Goal: Task Accomplishment & Management: Manage account settings

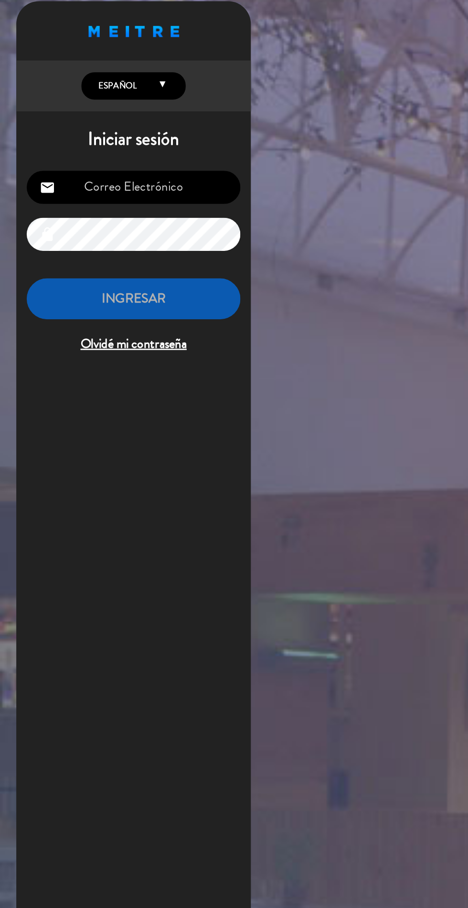
click at [120, 144] on input "email" at bounding box center [98, 148] width 157 height 24
type input "[EMAIL_ADDRESS][DOMAIN_NAME]"
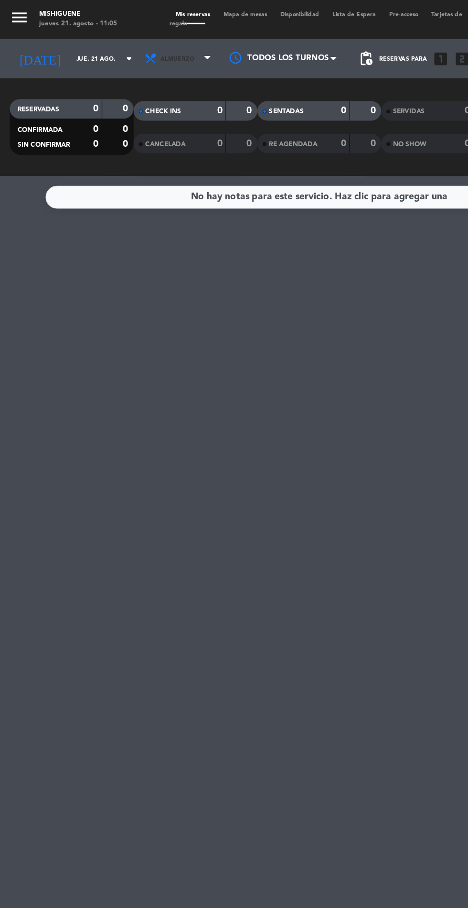
click at [131, 46] on span "Almuerzo" at bounding box center [131, 43] width 57 height 21
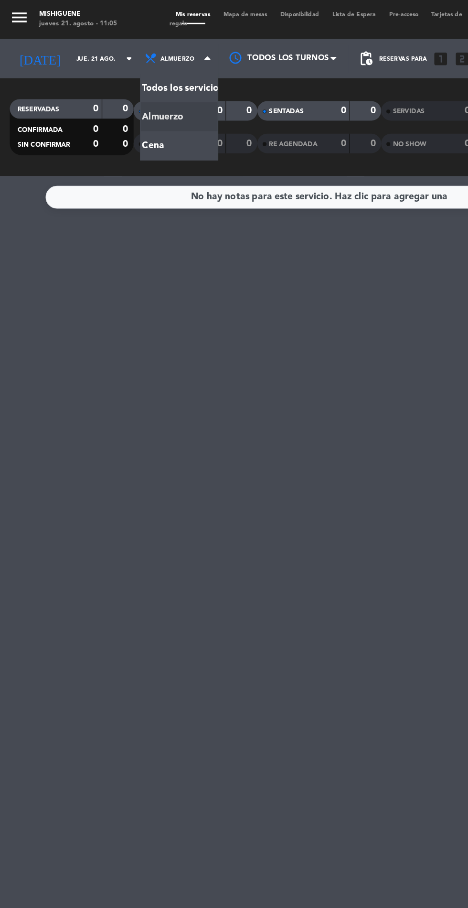
click at [133, 102] on div "menu Mishiguene [DATE] 21. agosto - 11:05 Mis reservas Mapa de mesas Disponibil…" at bounding box center [234, 64] width 468 height 129
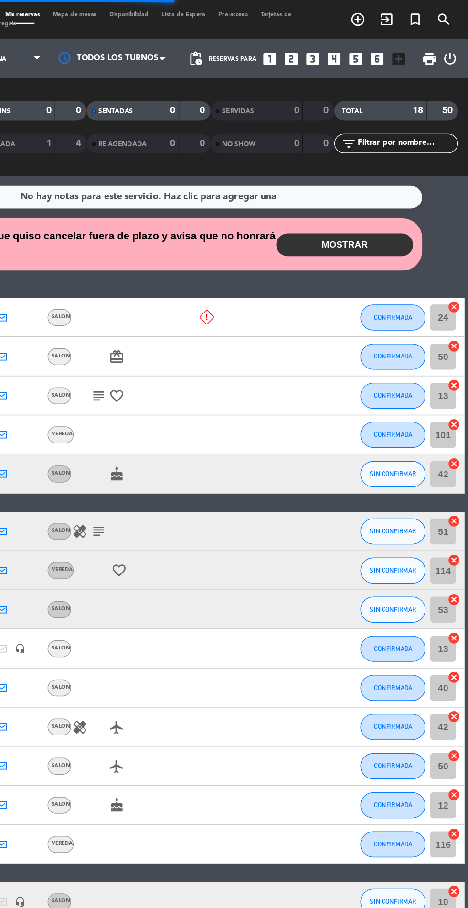
click at [378, 179] on button "MOSTRAR" at bounding box center [378, 179] width 100 height 17
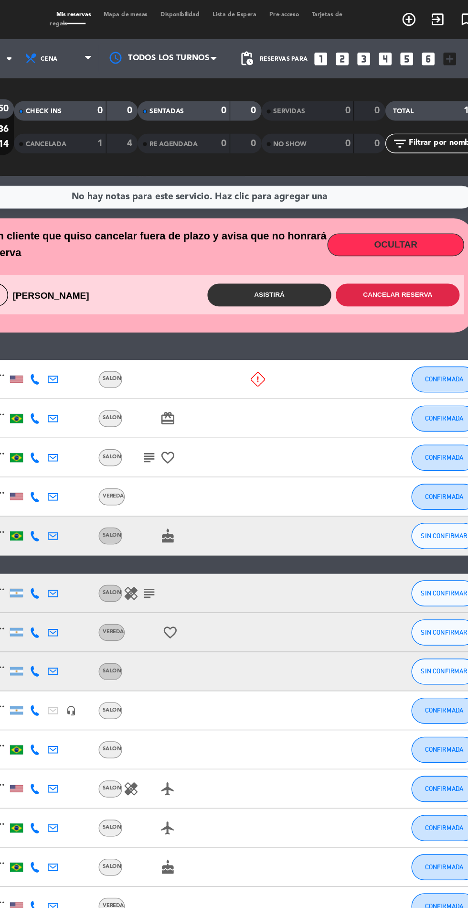
click at [379, 216] on button "Cancelar reserva" at bounding box center [379, 216] width 91 height 17
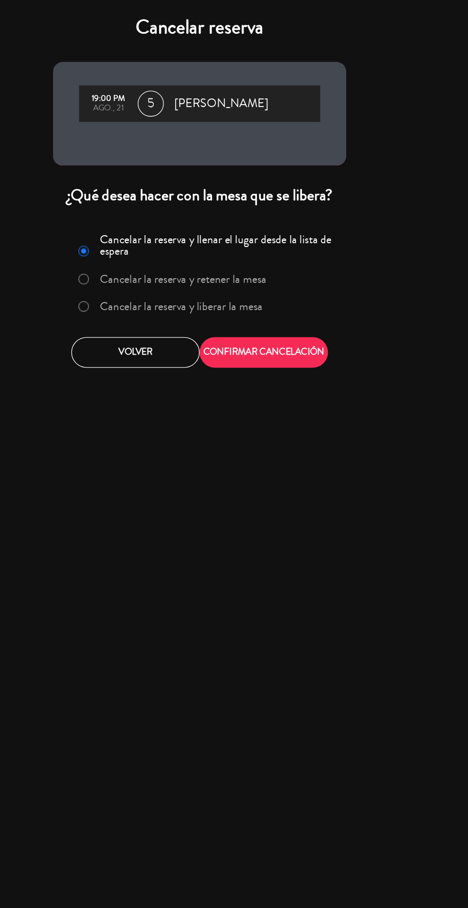
click at [243, 225] on label "Cancelar la reserva y liberar la mesa" at bounding box center [220, 224] width 119 height 9
click at [296, 266] on button "CONFIRMAR CANCELACIÓN" at bounding box center [281, 258] width 94 height 22
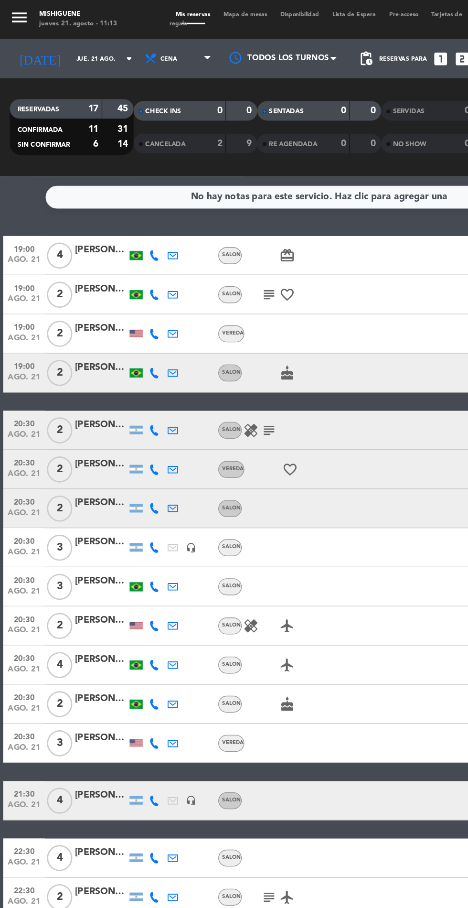
click at [51, 39] on input "jue. 21 ago." at bounding box center [81, 43] width 60 height 15
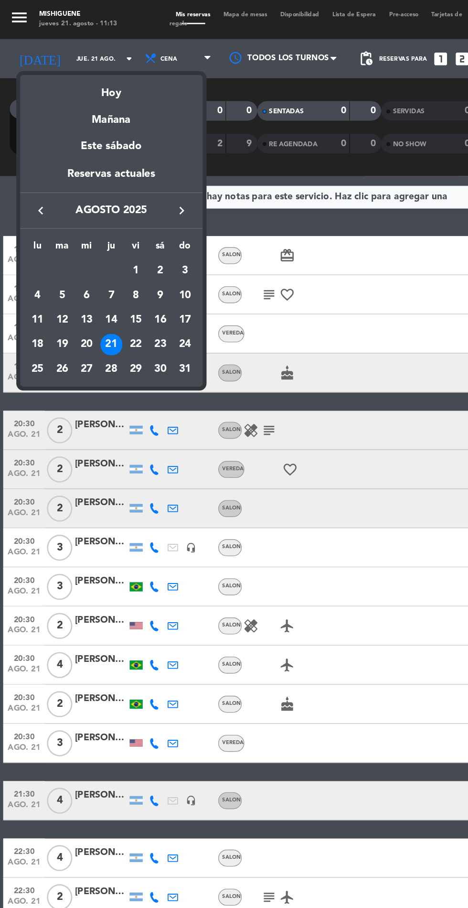
click at [117, 245] on div "23" at bounding box center [117, 253] width 16 height 16
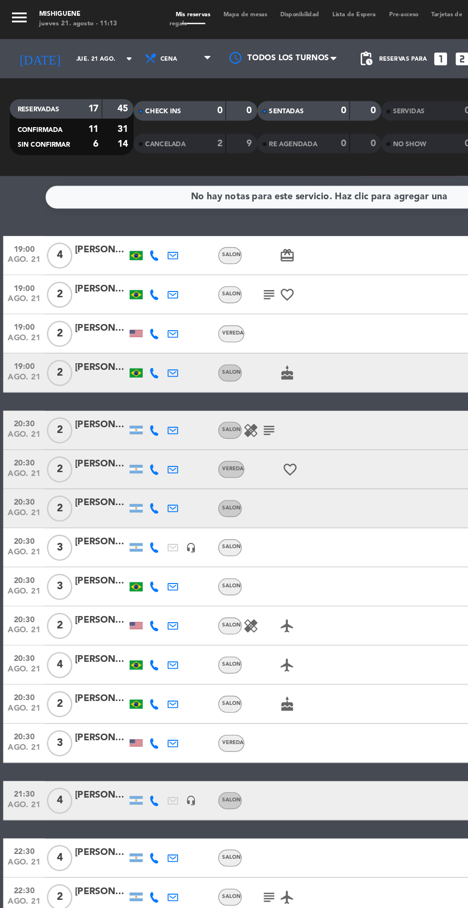
type input "sáb. 23 ago."
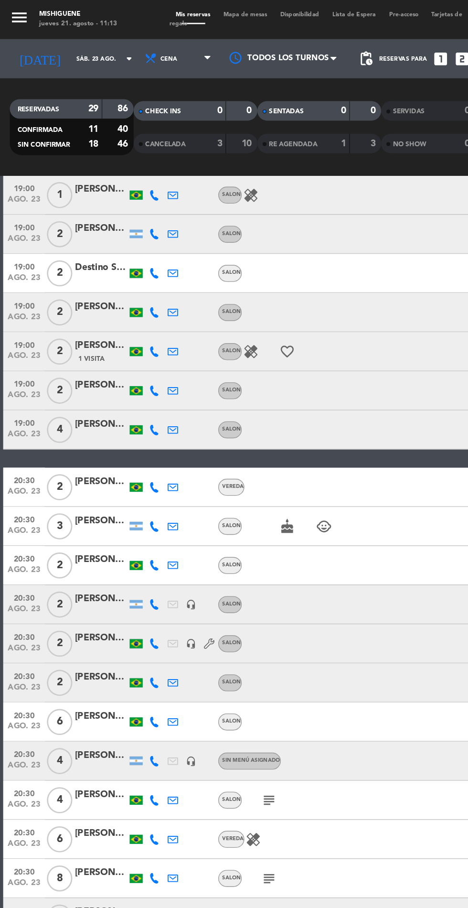
scroll to position [84, 0]
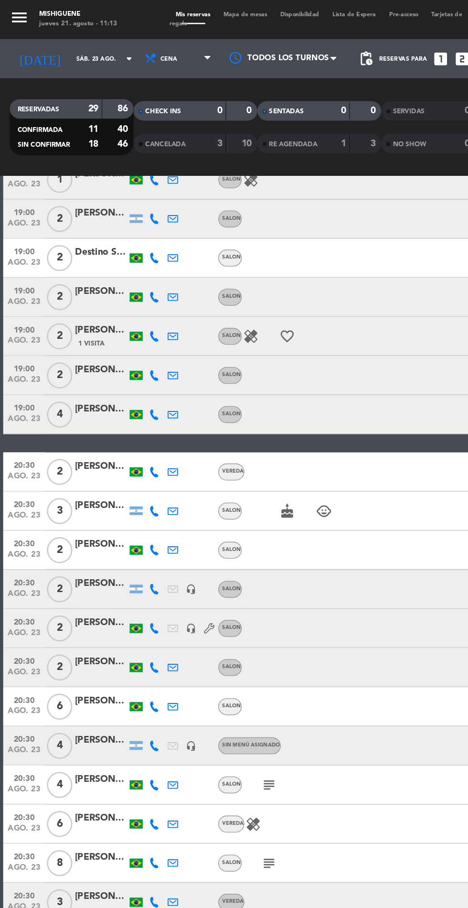
click at [77, 544] on div "[PERSON_NAME]" at bounding box center [74, 542] width 38 height 11
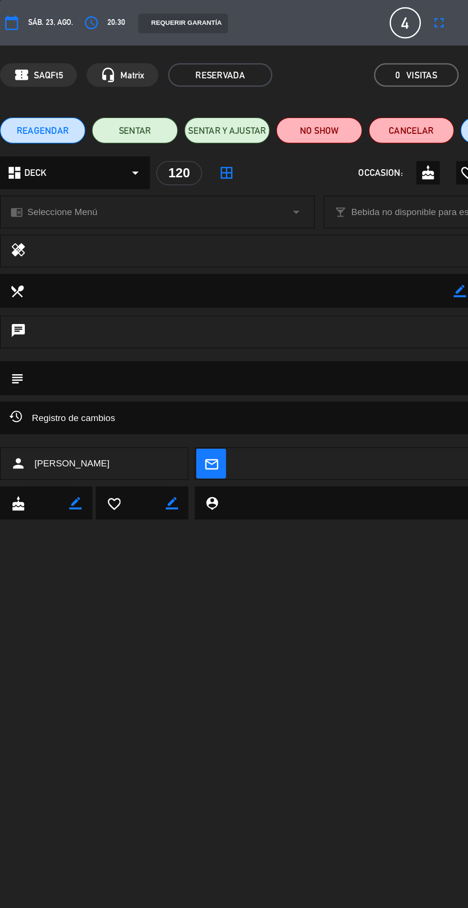
click at [80, 158] on div "chrome_reader_mode Seleccione Menú arrow_drop_down" at bounding box center [115, 155] width 230 height 23
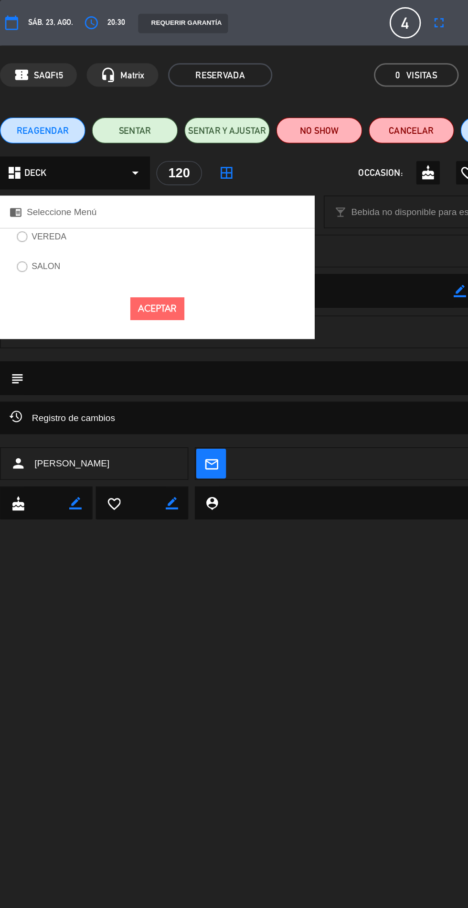
click at [19, 195] on input "SALON" at bounding box center [15, 195] width 6 height 6
radio input "true"
click at [115, 226] on button "Aceptar" at bounding box center [116, 226] width 40 height 17
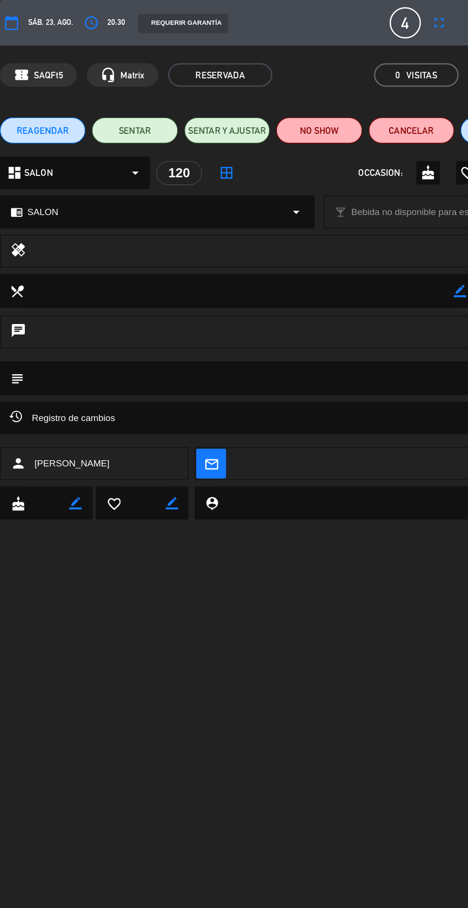
click at [57, 121] on div "dashboard SALON arrow_drop_down" at bounding box center [55, 127] width 110 height 24
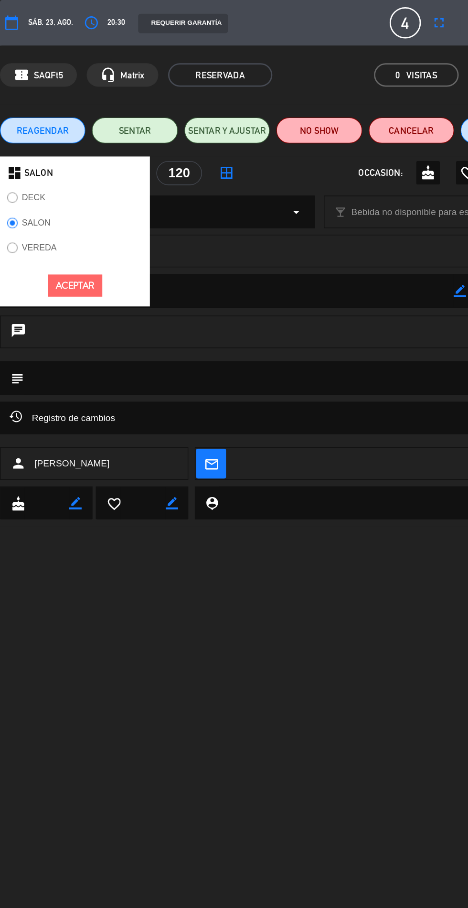
click at [57, 206] on button "Aceptar" at bounding box center [55, 209] width 40 height 17
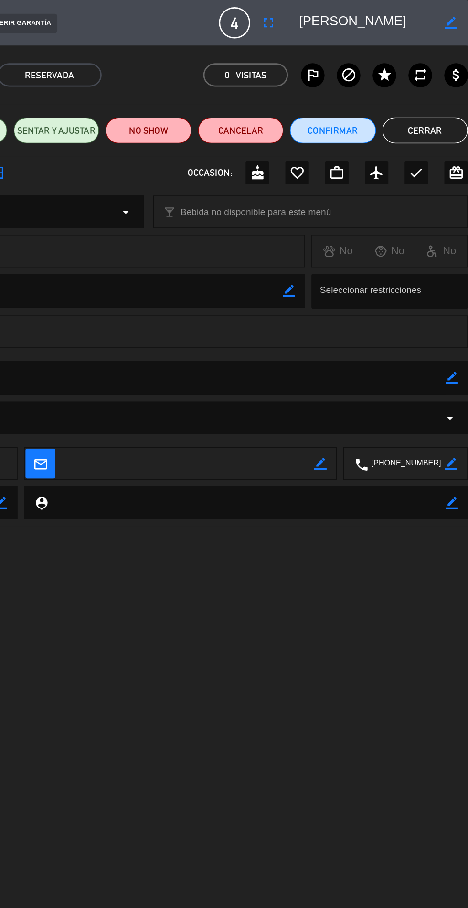
click at [451, 93] on button "Cerrar" at bounding box center [437, 95] width 63 height 19
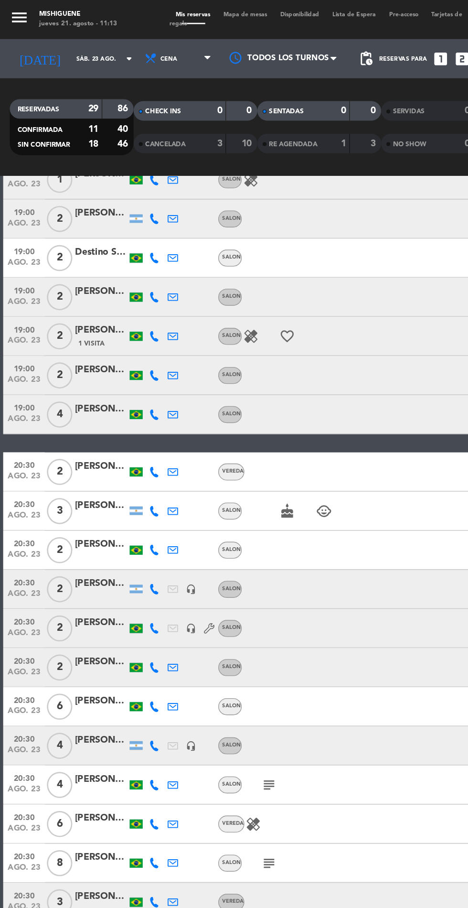
click at [89, 43] on icon "arrow_drop_down" at bounding box center [94, 42] width 11 height 11
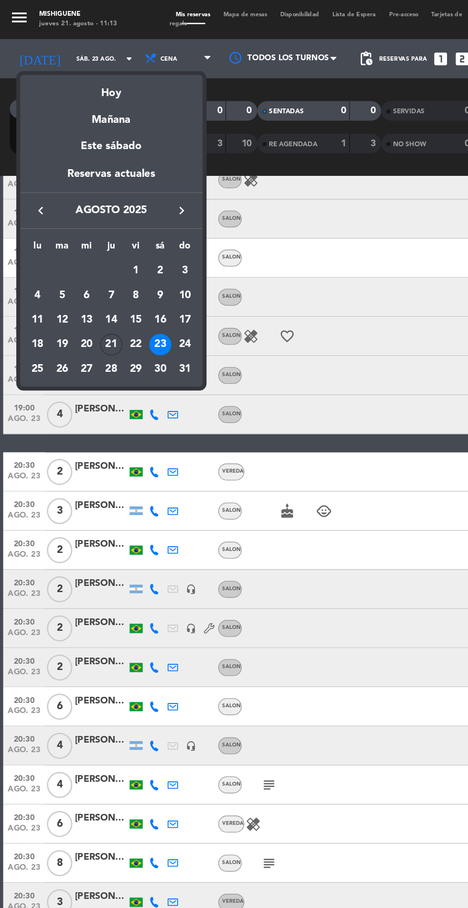
click at [103, 65] on div "Hoy" at bounding box center [82, 65] width 134 height 20
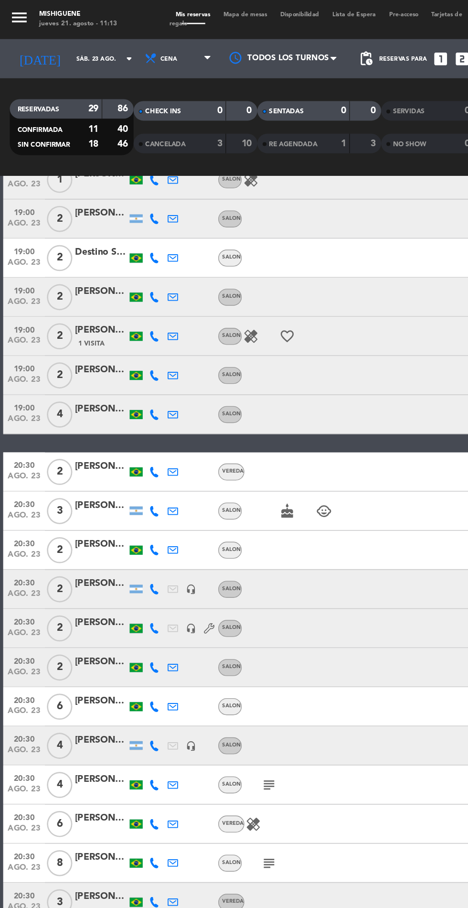
type input "jue. 21 ago."
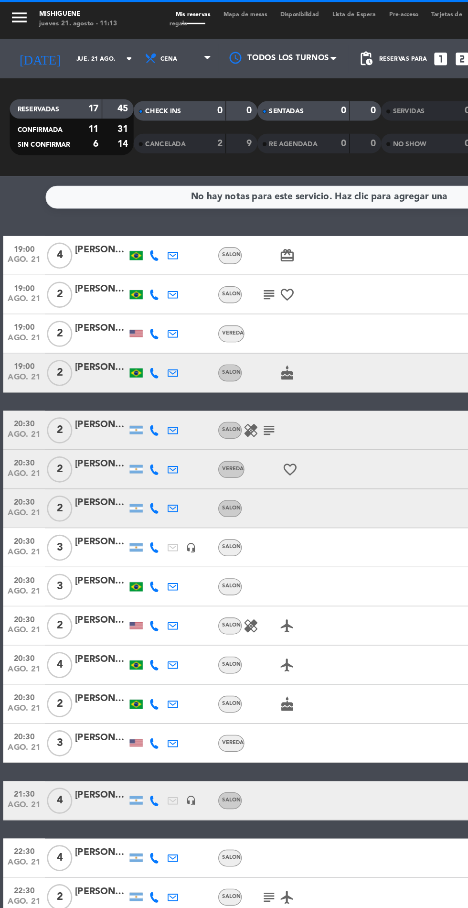
scroll to position [0, 0]
click at [86, 399] on div "[PERSON_NAME]." at bounding box center [74, 397] width 38 height 11
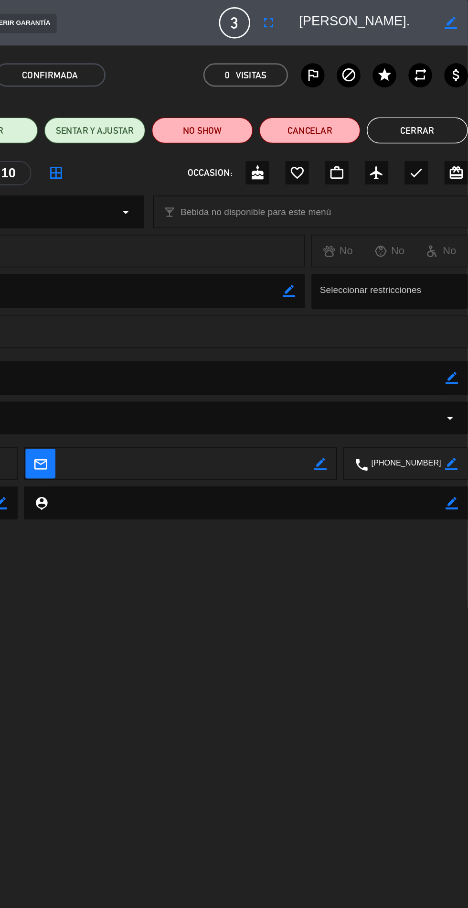
click at [439, 87] on button "Cerrar" at bounding box center [431, 95] width 74 height 19
